Goal: Navigation & Orientation: Find specific page/section

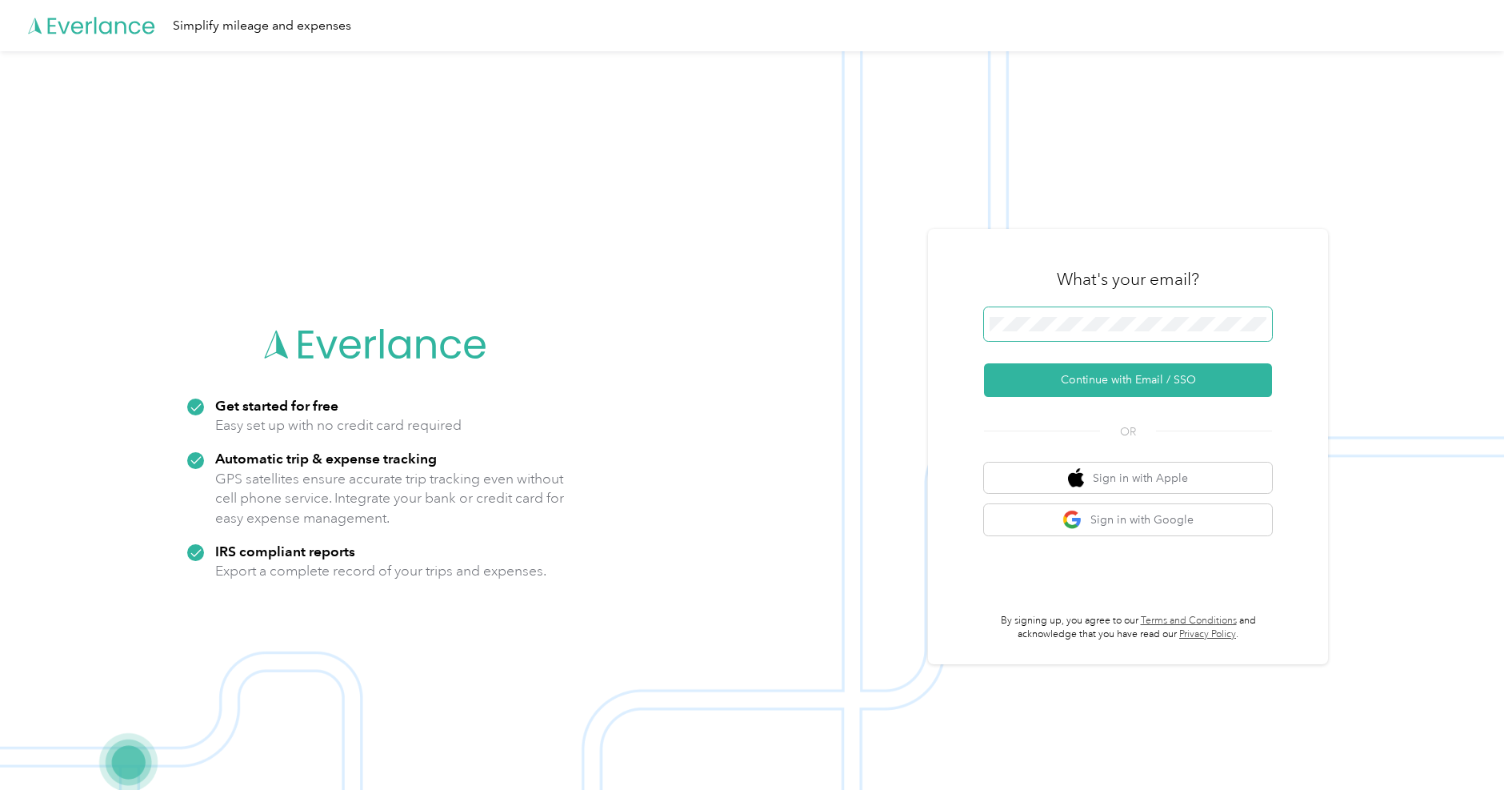
click at [1121, 372] on button "Continue with Email / SSO" at bounding box center [1128, 379] width 288 height 34
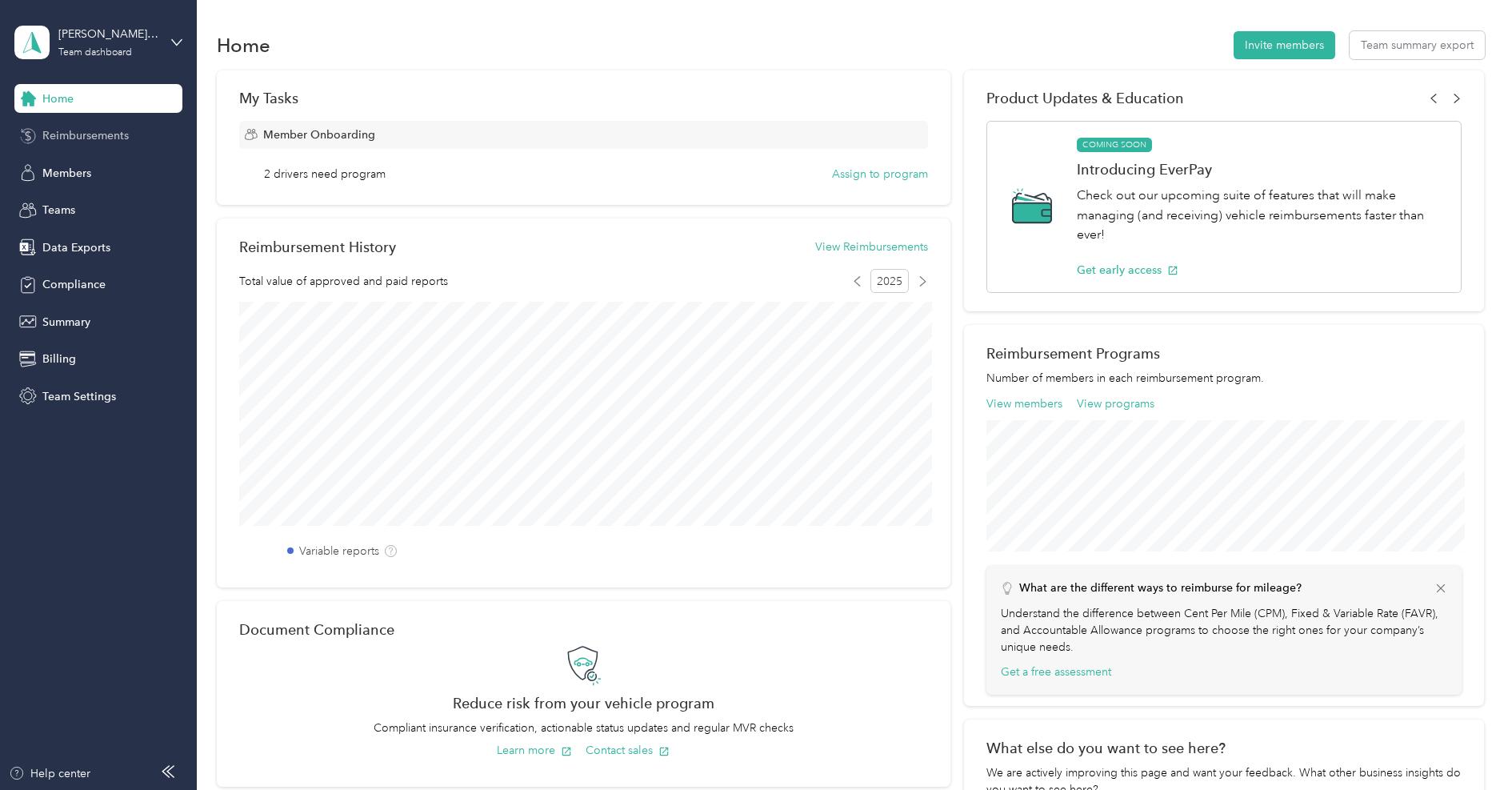
click at [103, 146] on div "Reimbursements" at bounding box center [98, 135] width 168 height 29
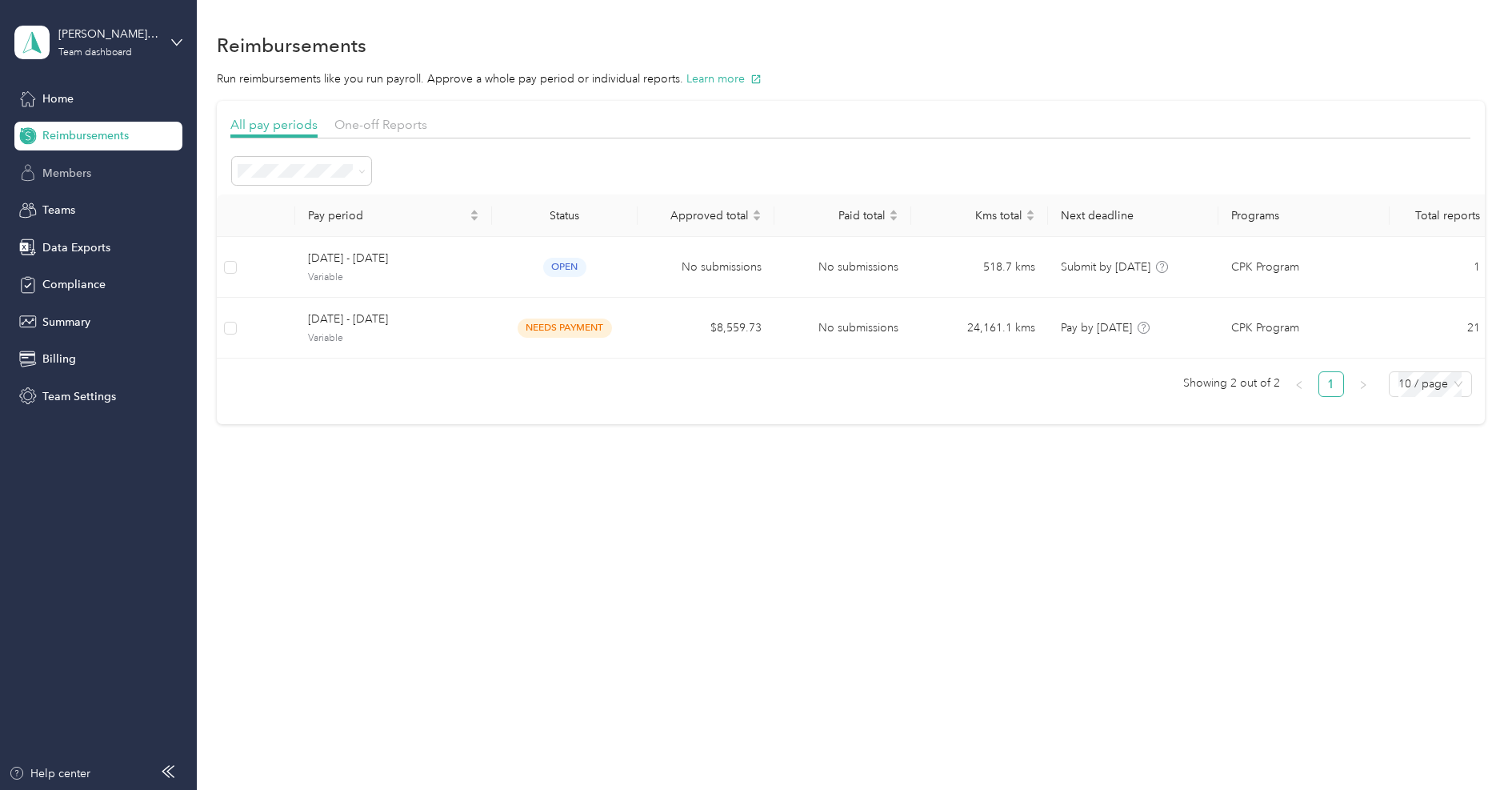
click at [98, 164] on div "Members" at bounding box center [98, 172] width 168 height 29
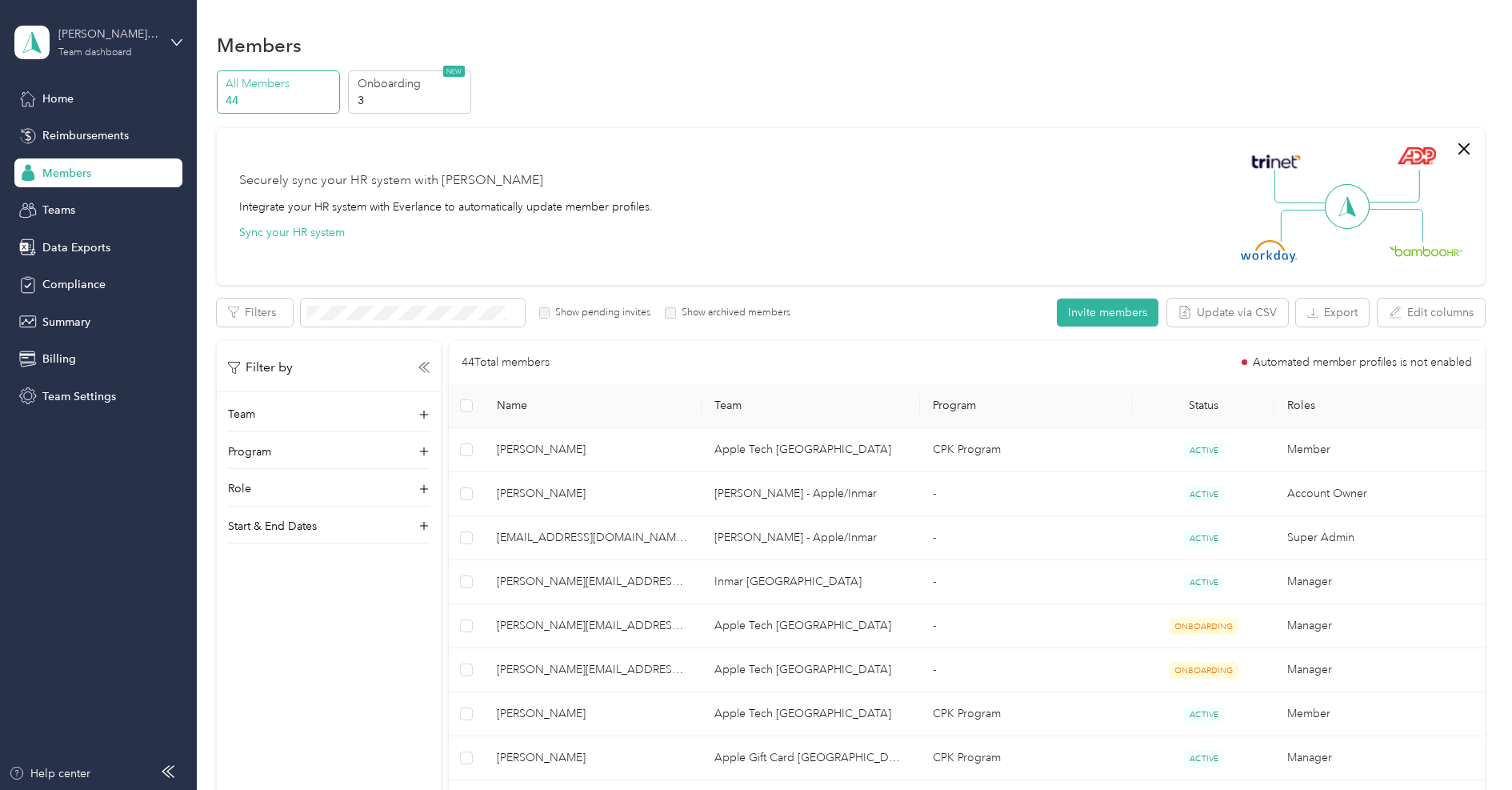
click at [124, 34] on div "[PERSON_NAME] - Apple/Inmar" at bounding box center [108, 34] width 100 height 17
click at [91, 198] on div "Log out" at bounding box center [183, 203] width 315 height 28
